Goal: Task Accomplishment & Management: Complete application form

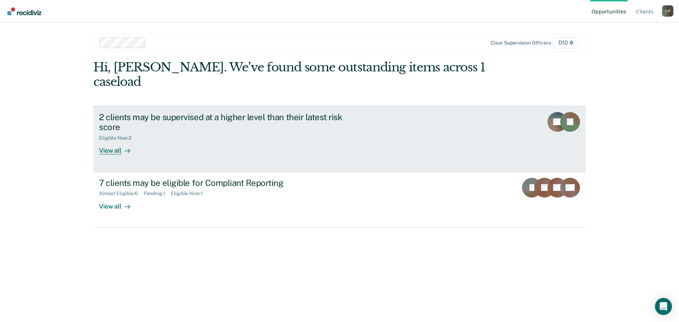
click at [252, 112] on div "2 clients may be supervised at a higher level than their latest risk score" at bounding box center [223, 122] width 248 height 21
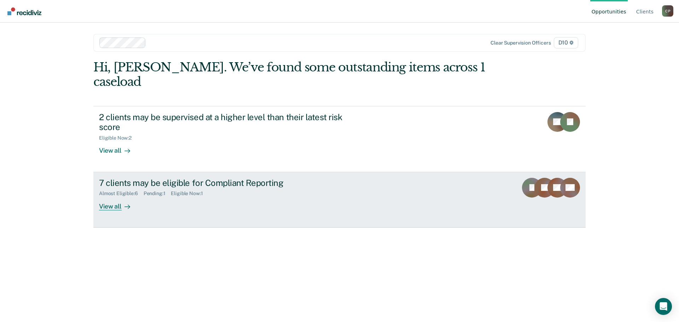
click at [196, 178] on div "7 clients may be eligible for Compliant Reporting" at bounding box center [223, 183] width 248 height 10
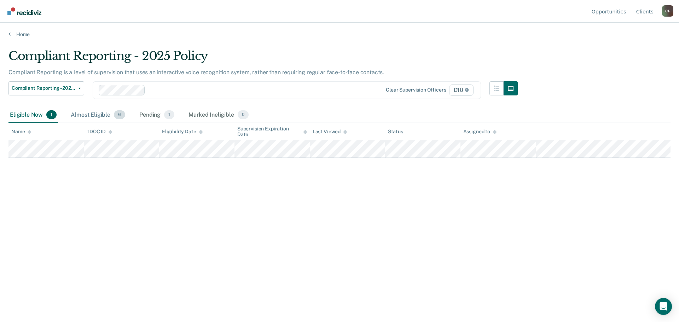
click at [97, 117] on div "Almost Eligible 6" at bounding box center [97, 116] width 57 height 16
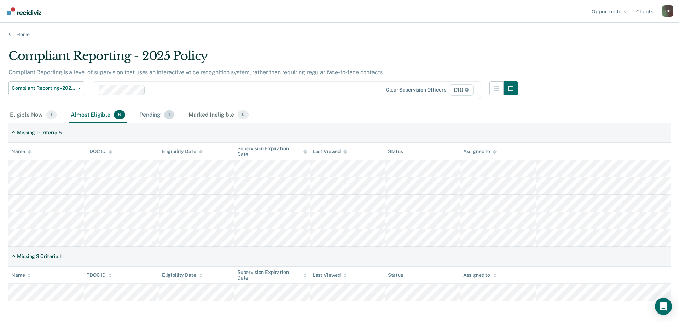
click at [148, 115] on div "Pending 1" at bounding box center [157, 116] width 38 height 16
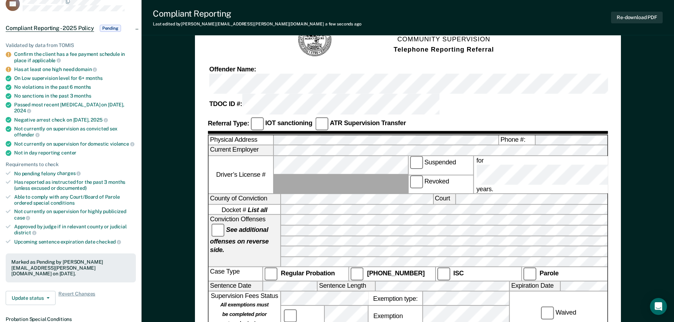
scroll to position [35, 0]
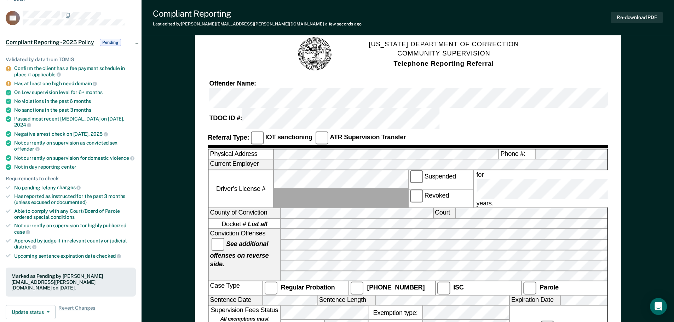
click at [283, 160] on div "Current Employer" at bounding box center [407, 165] width 399 height 11
click at [273, 111] on form "[US_STATE] DEPARTMENT OF CORRECTION COMMUNITY SUPERVISION Telephone Reporting R…" at bounding box center [408, 322] width 400 height 572
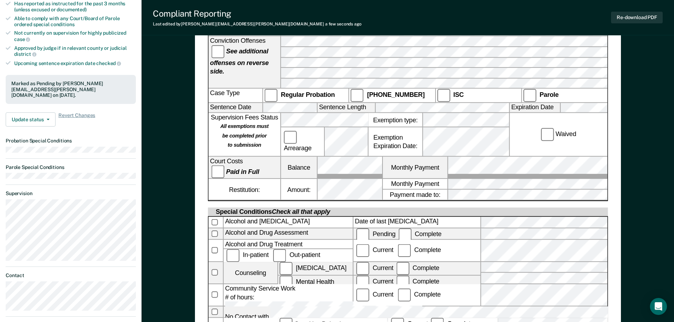
scroll to position [248, 0]
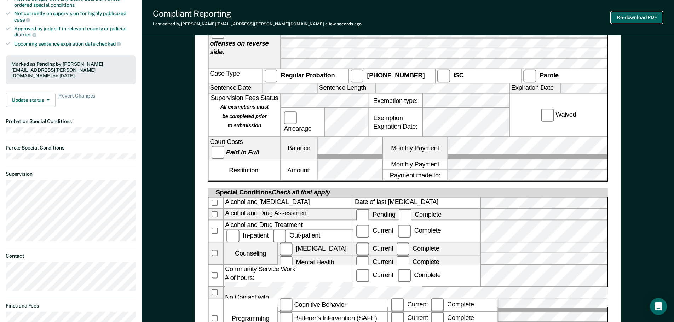
click at [630, 18] on button "Re-download PDF" at bounding box center [637, 18] width 52 height 12
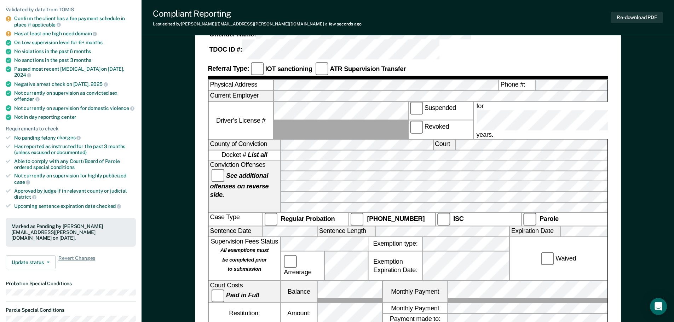
scroll to position [0, 0]
